Goal: Information Seeking & Learning: Learn about a topic

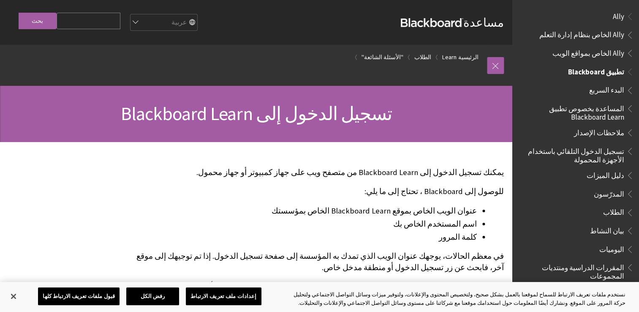
click at [627, 212] on span "Book outline for Blackboard App Help" at bounding box center [628, 210] width 9 height 11
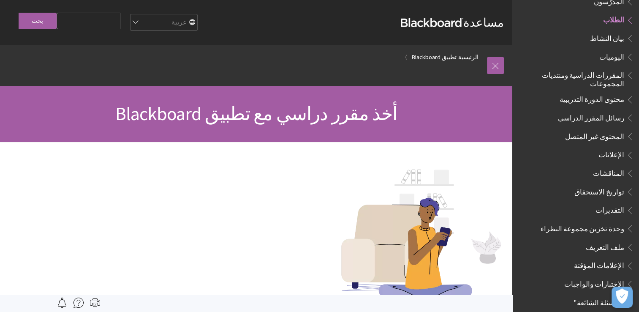
click at [83, 17] on input "Search Query" at bounding box center [89, 21] width 64 height 16
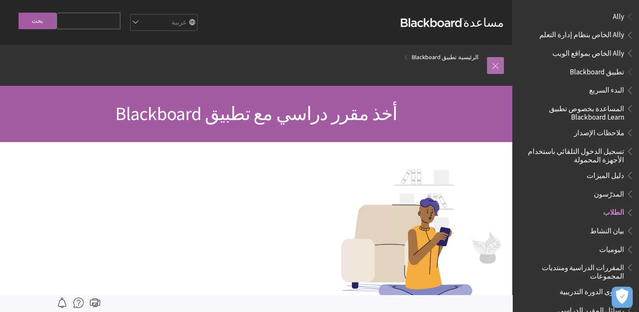
click at [501, 73] on link at bounding box center [495, 65] width 17 height 17
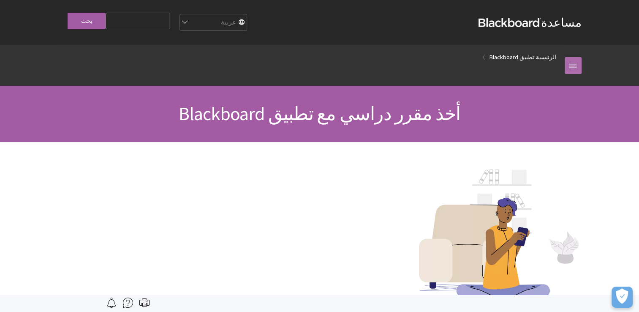
click at [572, 70] on link at bounding box center [572, 65] width 17 height 17
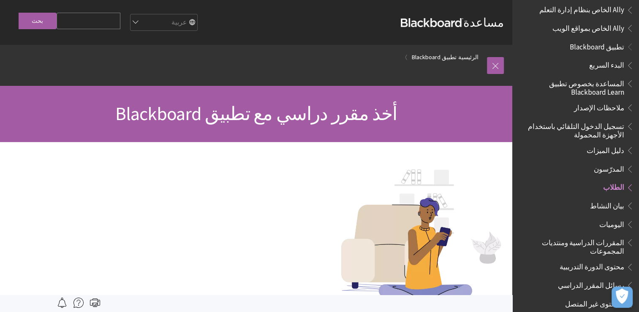
scroll to position [25, 0]
click at [599, 47] on span "تطبيق Blackboard" at bounding box center [596, 44] width 54 height 11
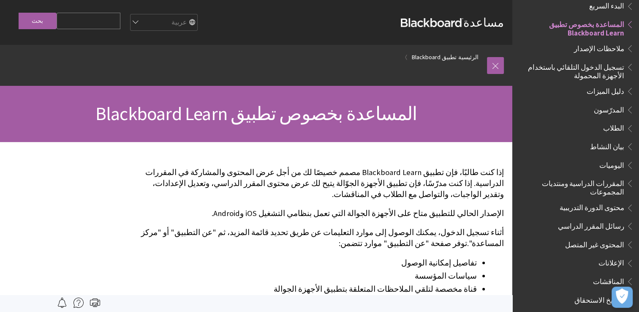
scroll to position [92, 0]
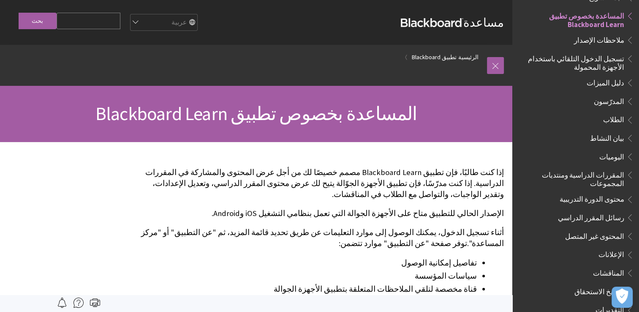
click at [588, 173] on span "المقررات الدراسية ومنتديات المجموعات" at bounding box center [573, 178] width 102 height 20
